Goal: Task Accomplishment & Management: Use online tool/utility

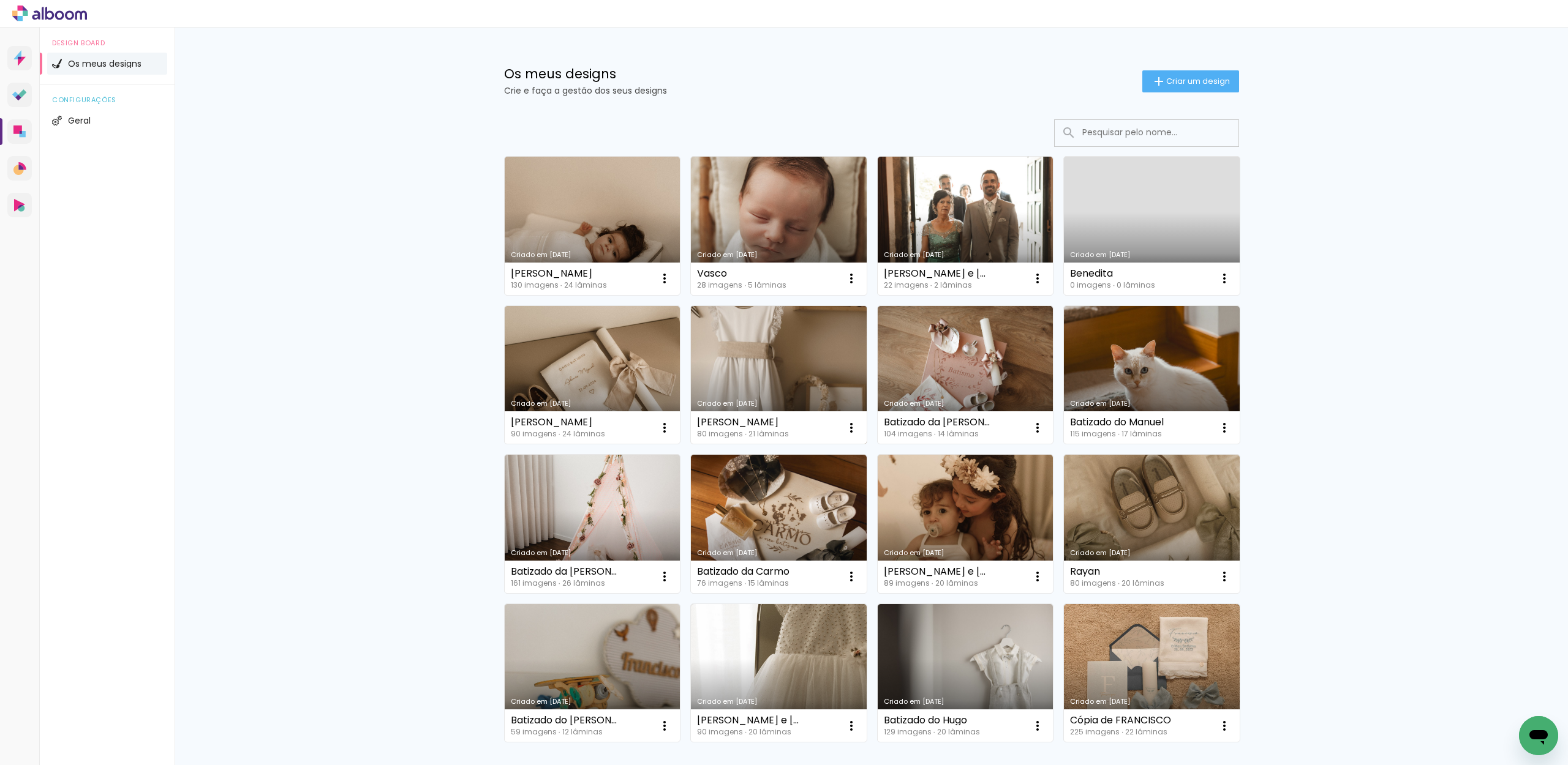
click at [813, 341] on link "Criado em [DATE]" at bounding box center [778, 376] width 176 height 138
